Goal: Task Accomplishment & Management: Use online tool/utility

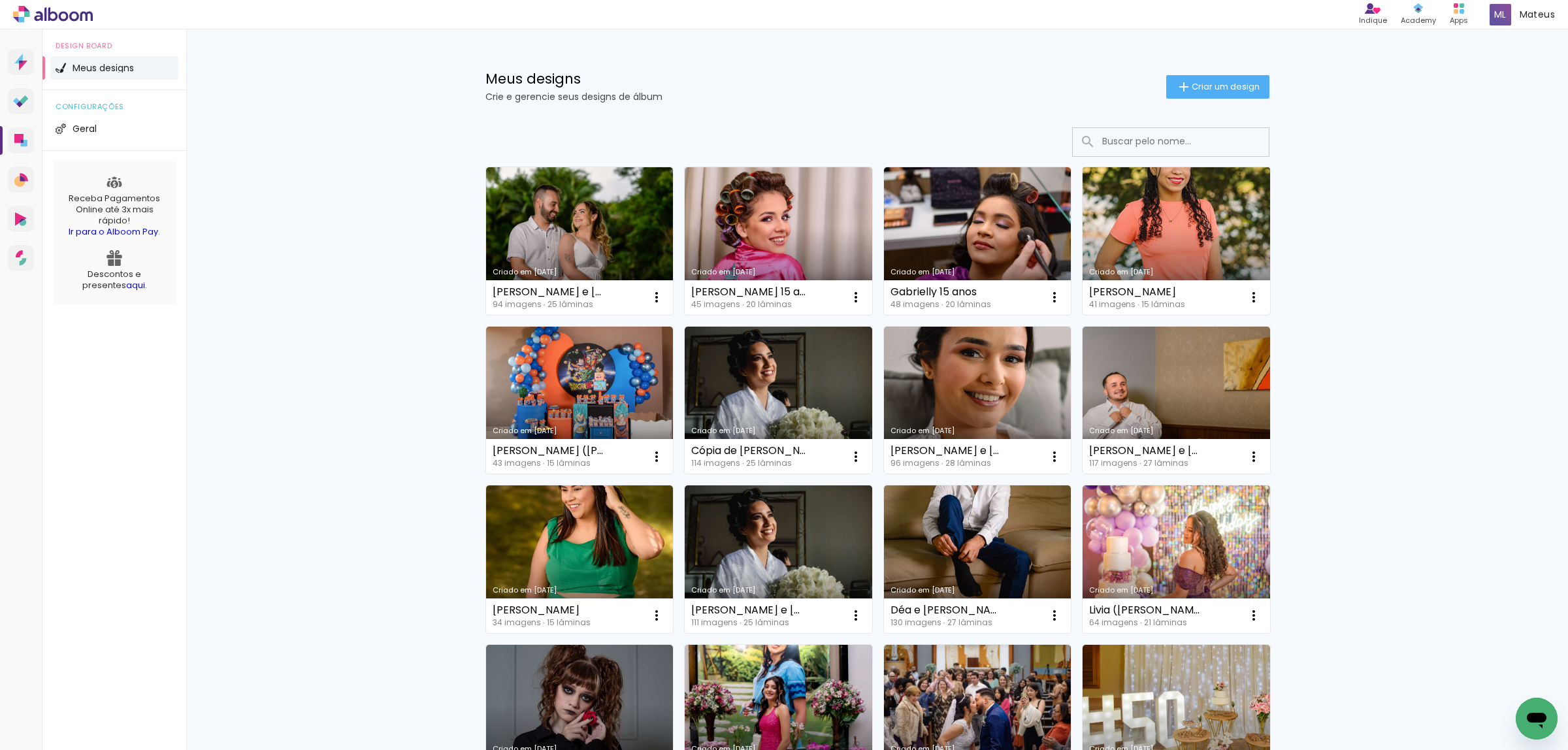
click at [1193, 217] on link "Criado em [DATE]" at bounding box center [1177, 241] width 188 height 148
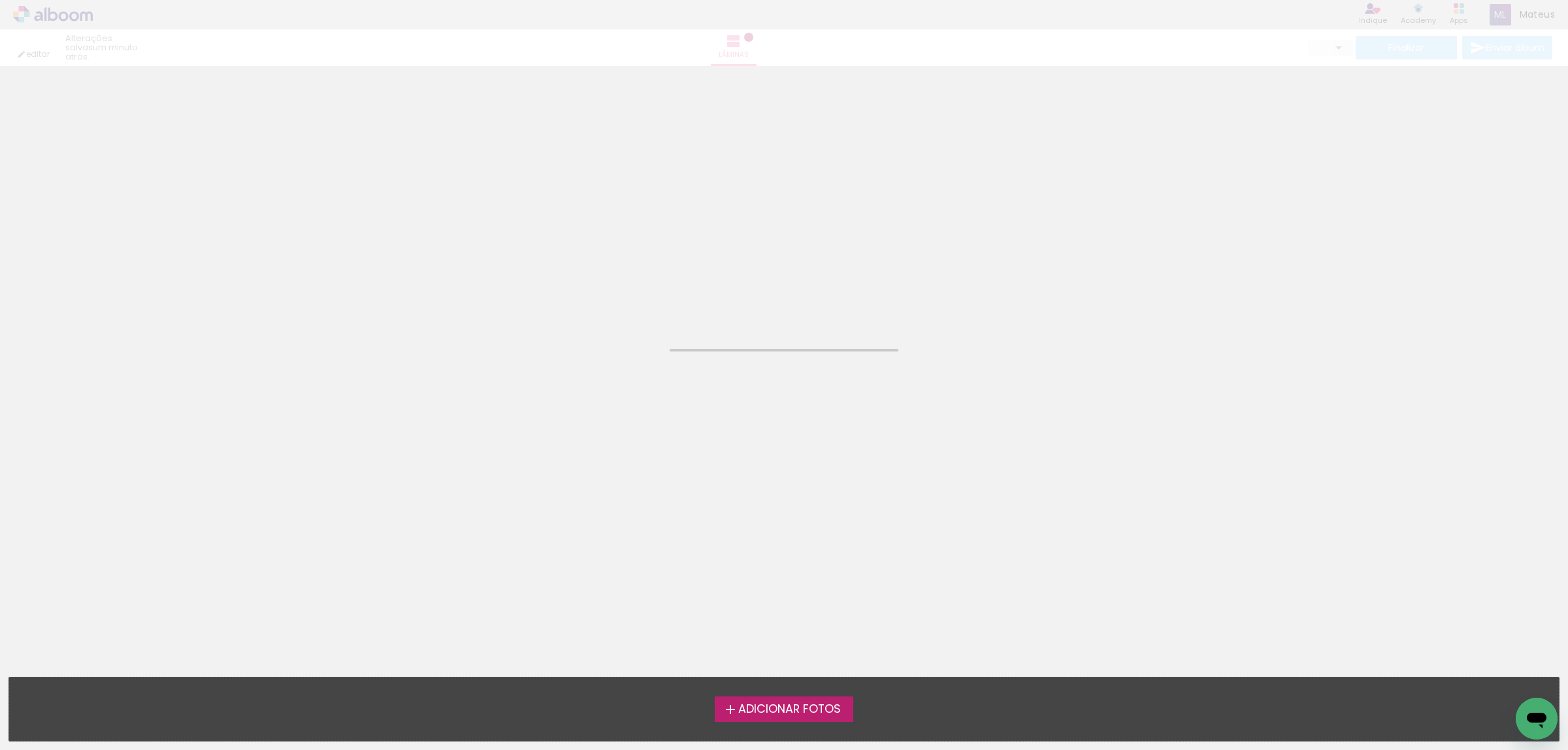
click at [1193, 217] on neon-animated-pages "Confirmar Cancelar" at bounding box center [784, 408] width 1568 height 684
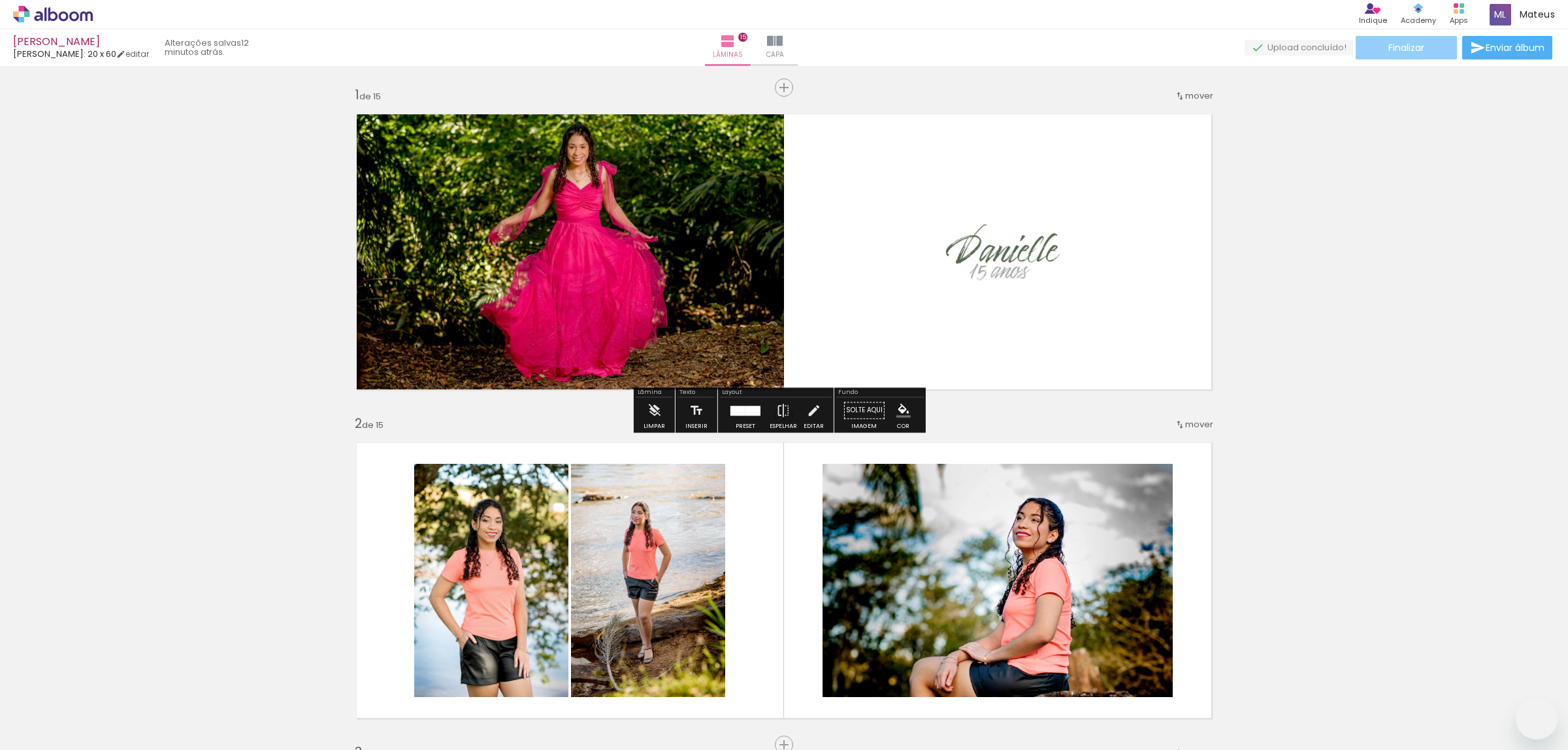
click at [1376, 47] on paper-button "Finalizar" at bounding box center [1407, 48] width 101 height 23
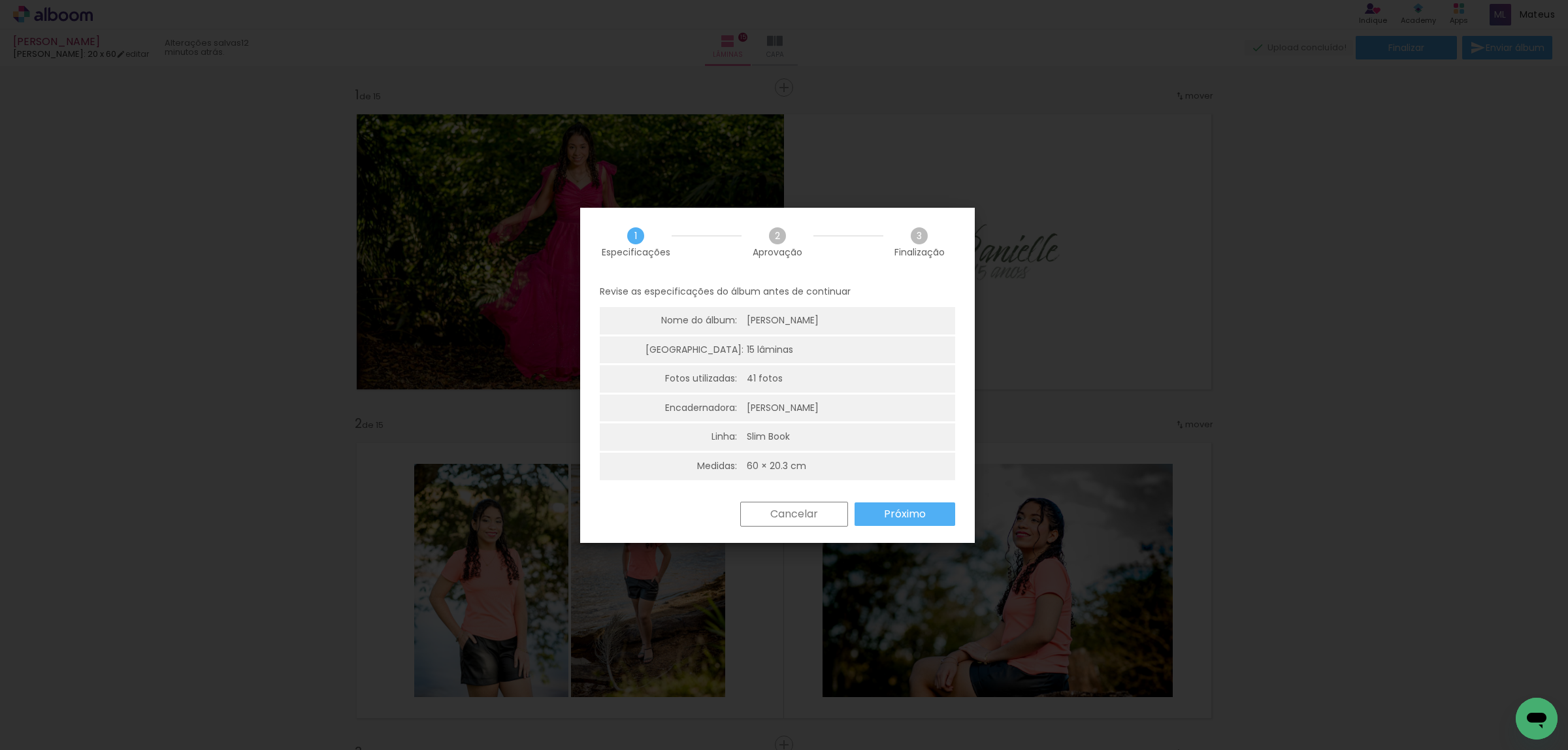
click at [0, 0] on slot "Próximo" at bounding box center [0, 0] width 0 height 0
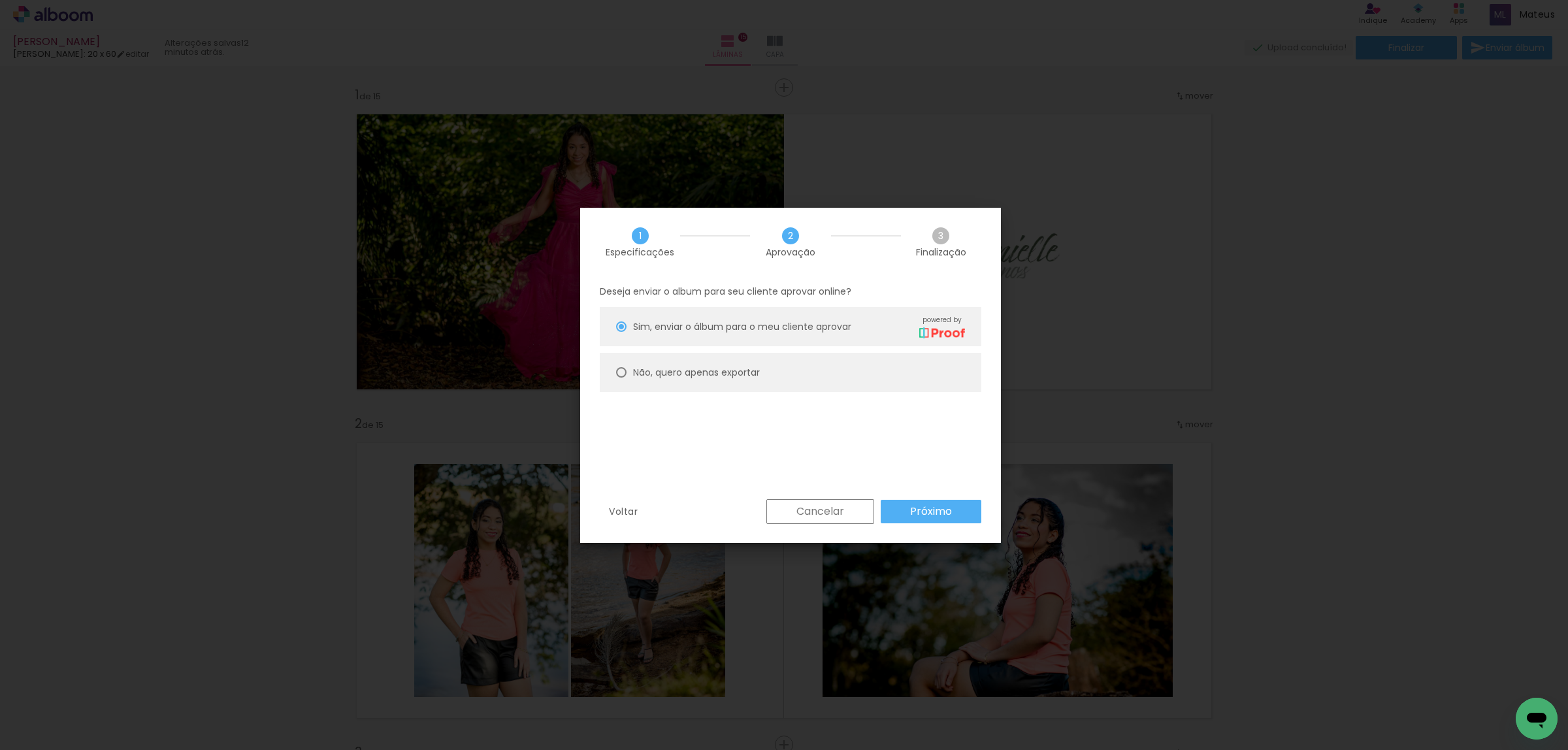
click at [0, 0] on slot "Não, quero apenas exportar" at bounding box center [0, 0] width 0 height 0
type paper-radio-button "on"
click at [0, 0] on slot "Próximo" at bounding box center [0, 0] width 0 height 0
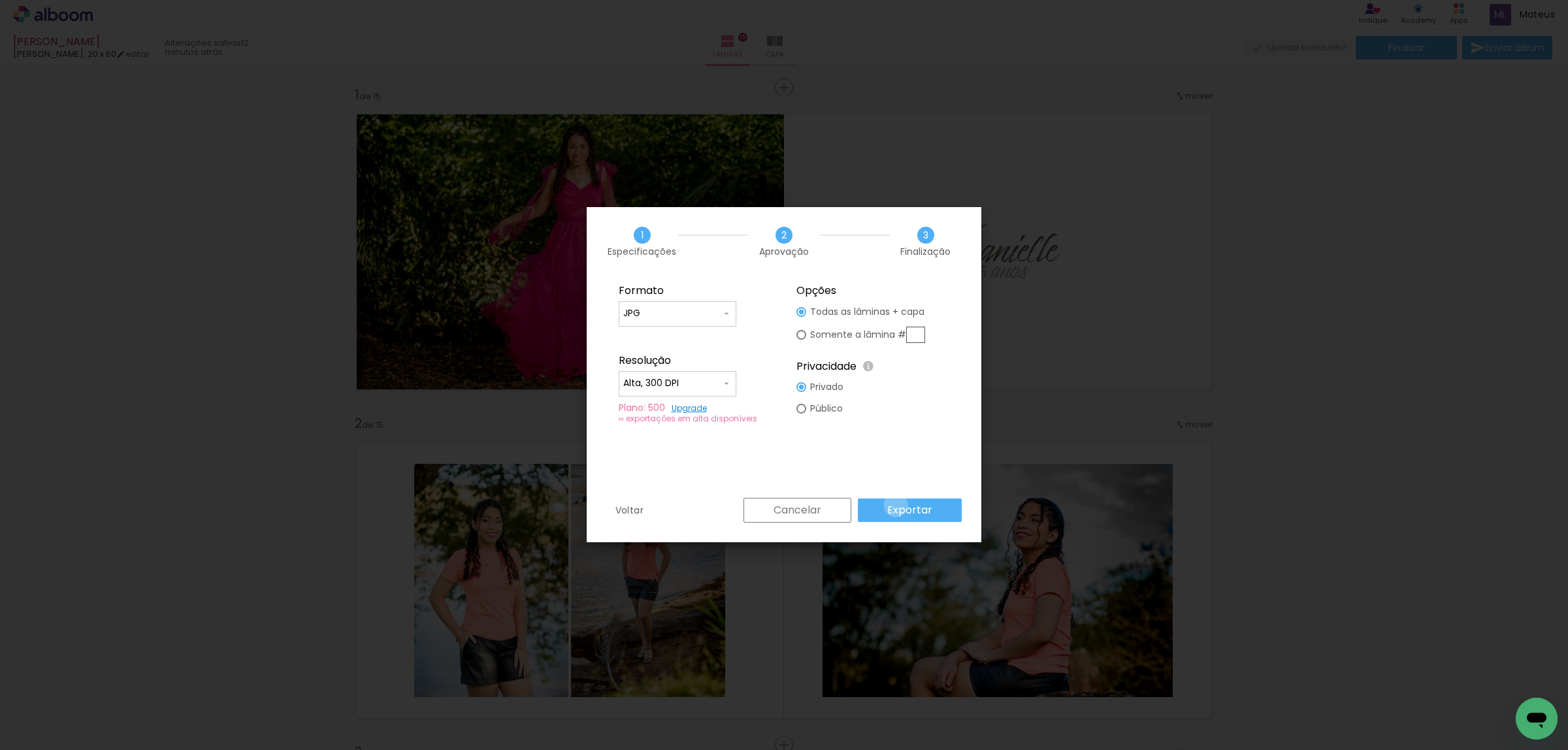
click at [0, 0] on slot "Exportar" at bounding box center [0, 0] width 0 height 0
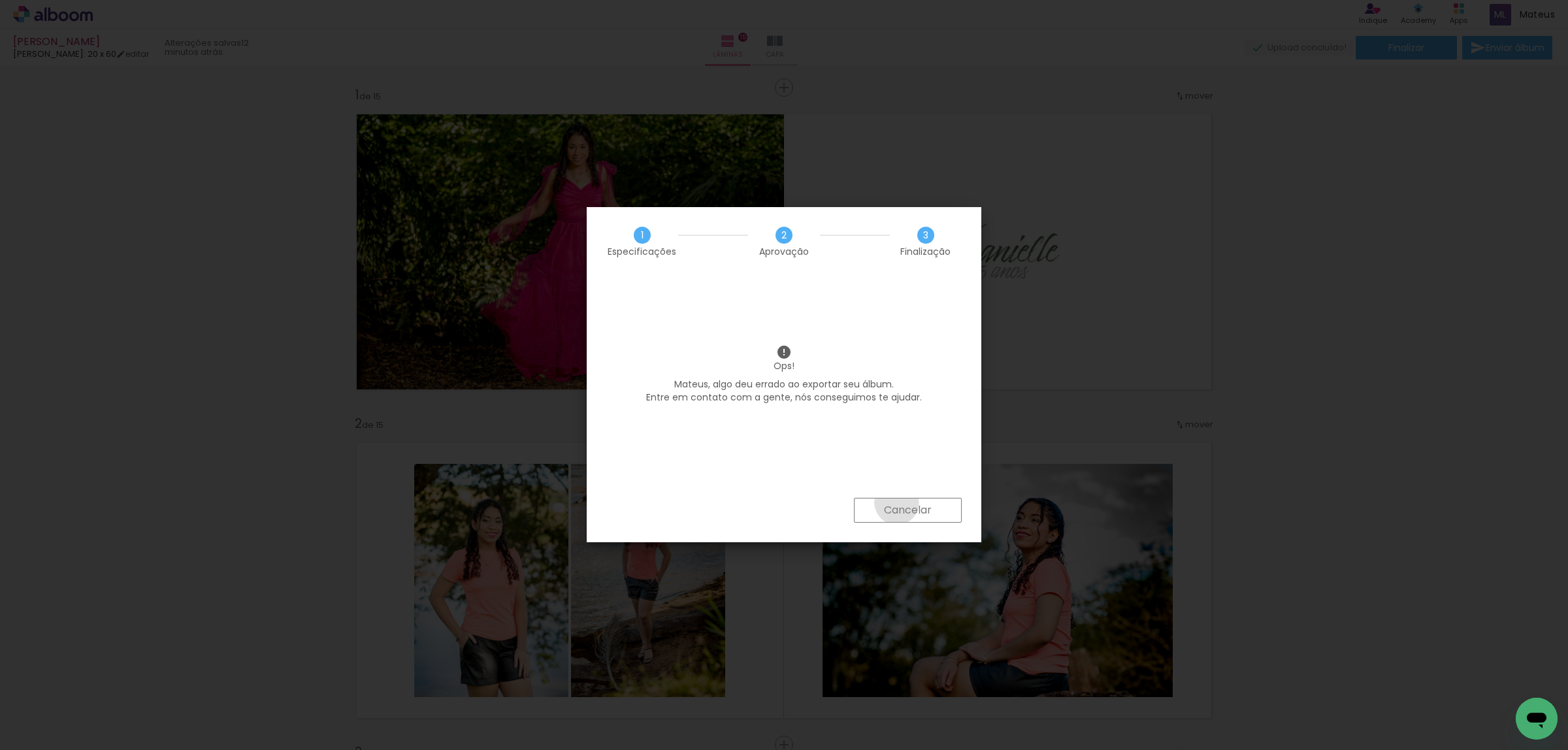
click at [0, 0] on slot "Cancelar" at bounding box center [0, 0] width 0 height 0
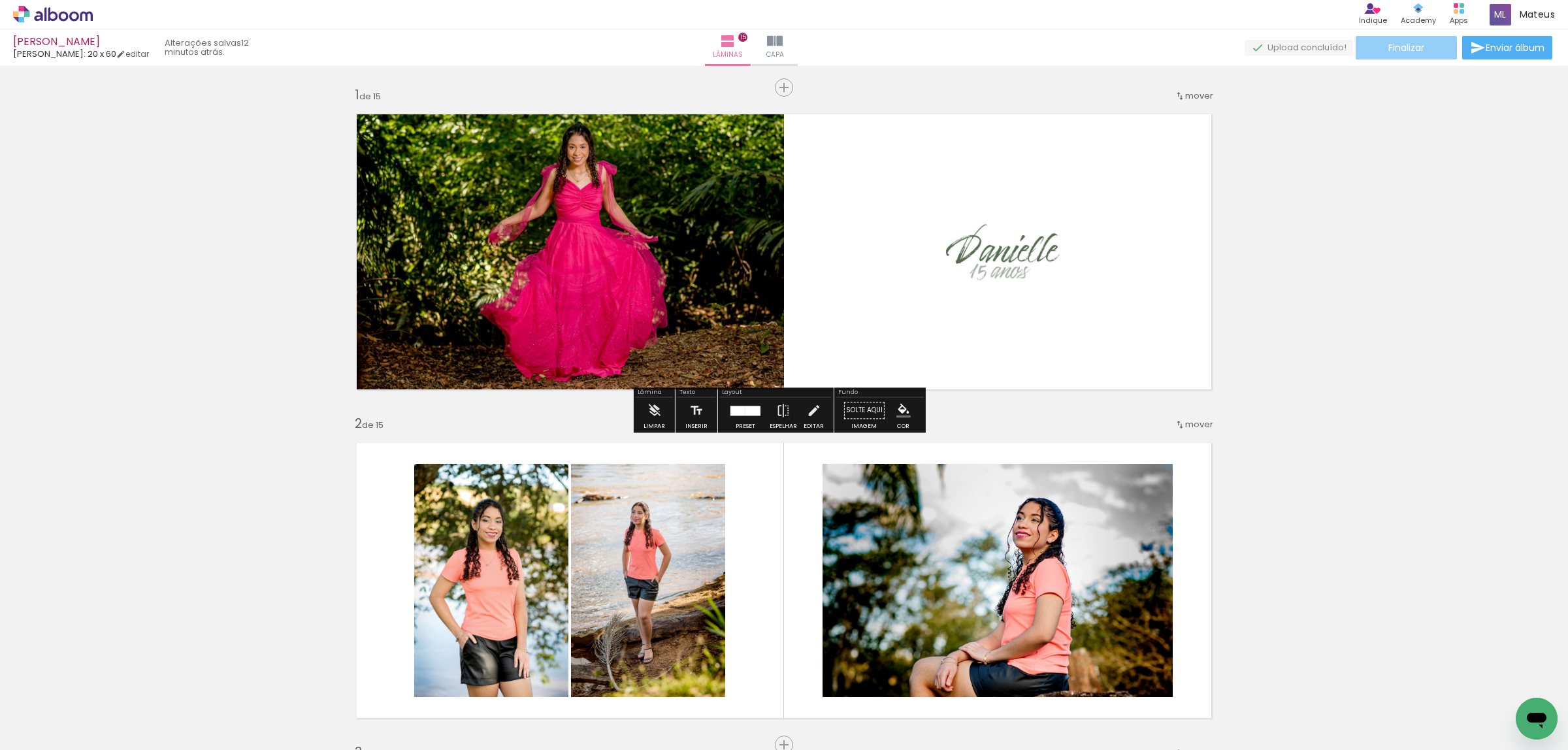
click at [1396, 51] on span "Finalizar" at bounding box center [1407, 48] width 36 height 9
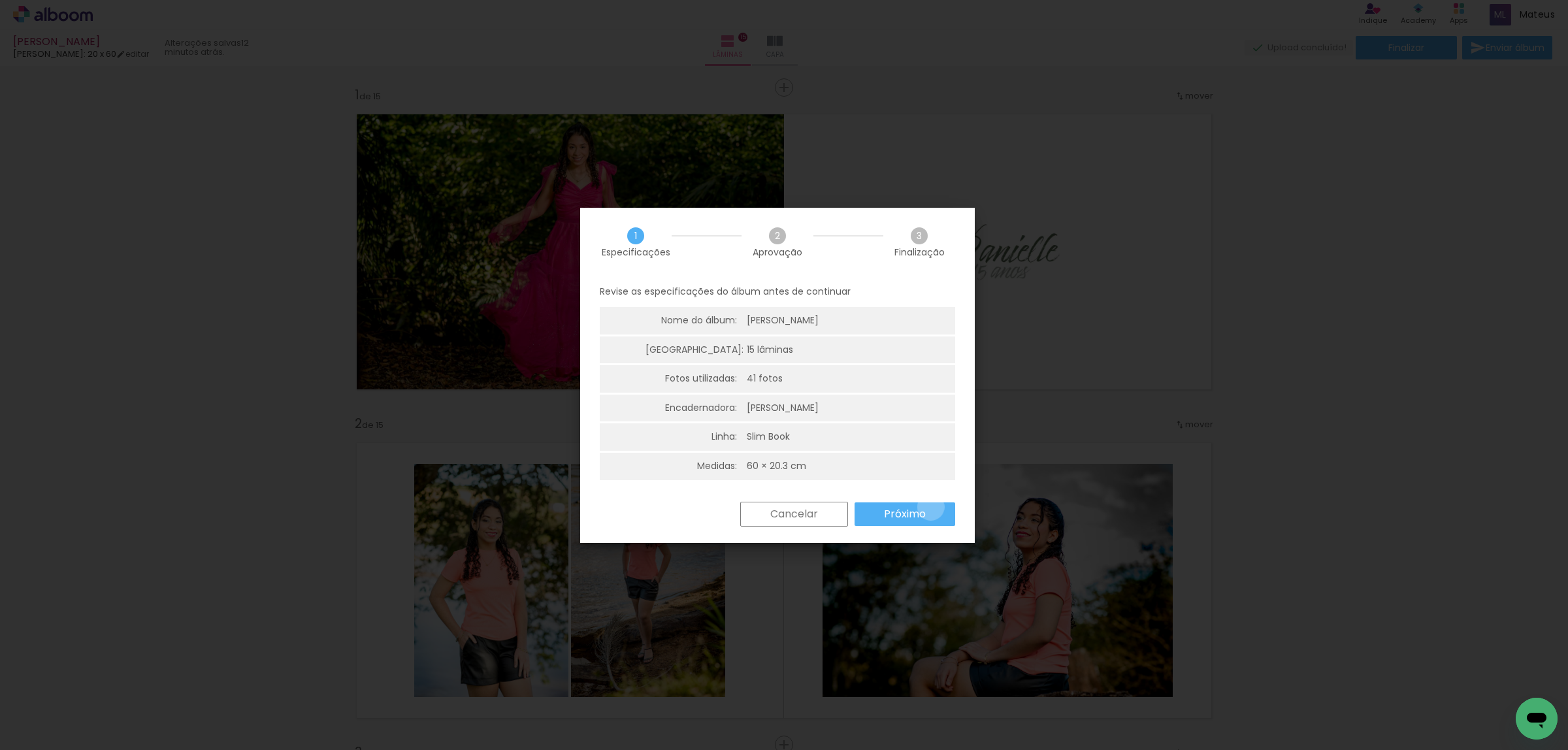
click at [932, 507] on paper-button "Próximo" at bounding box center [905, 514] width 101 height 23
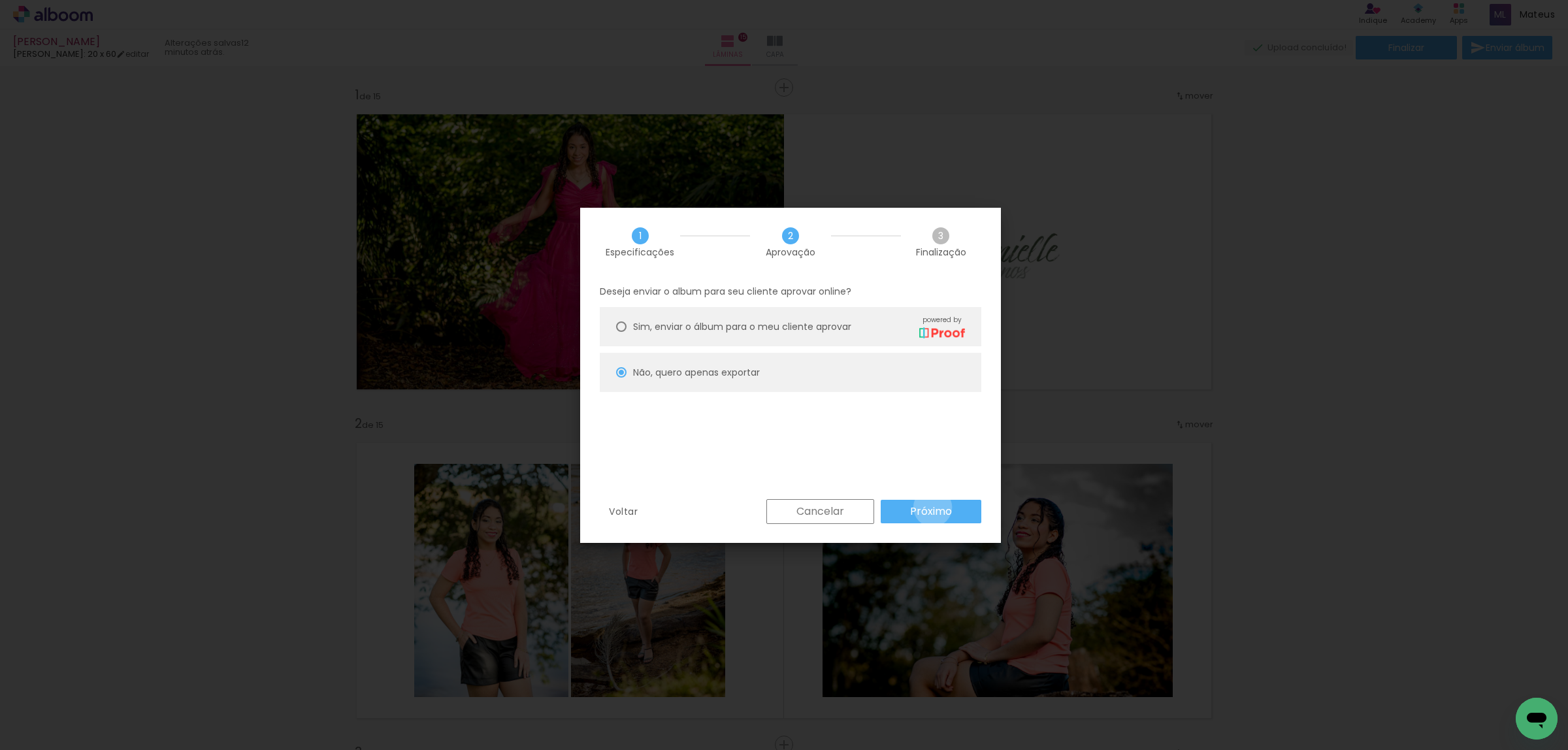
click at [0, 0] on slot "Próximo" at bounding box center [0, 0] width 0 height 0
type input "Alta, 300 DPI"
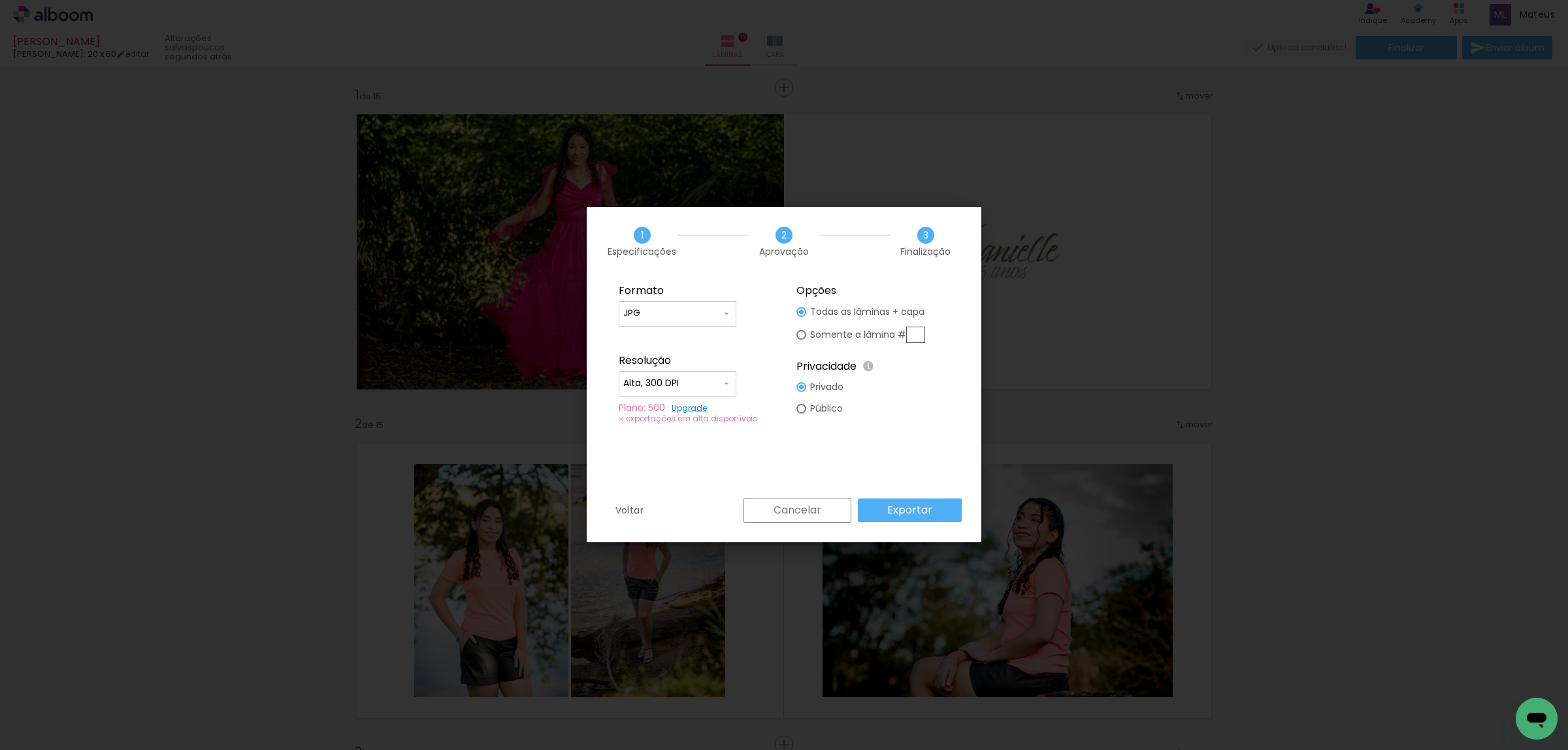
click at [0, 0] on slot "Exportar" at bounding box center [0, 0] width 0 height 0
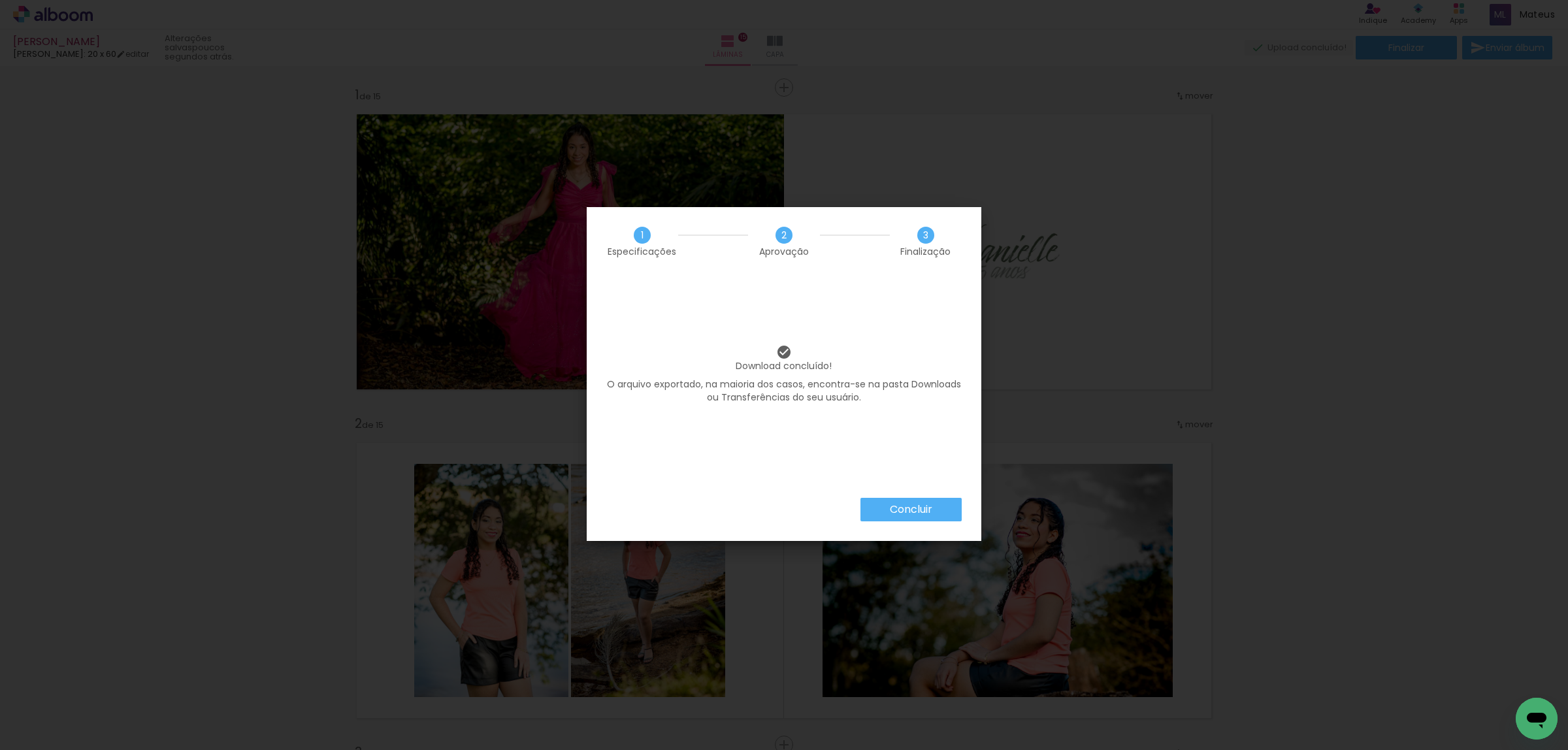
click at [0, 0] on slot "Concluir" at bounding box center [0, 0] width 0 height 0
